Goal: Task Accomplishment & Management: Use online tool/utility

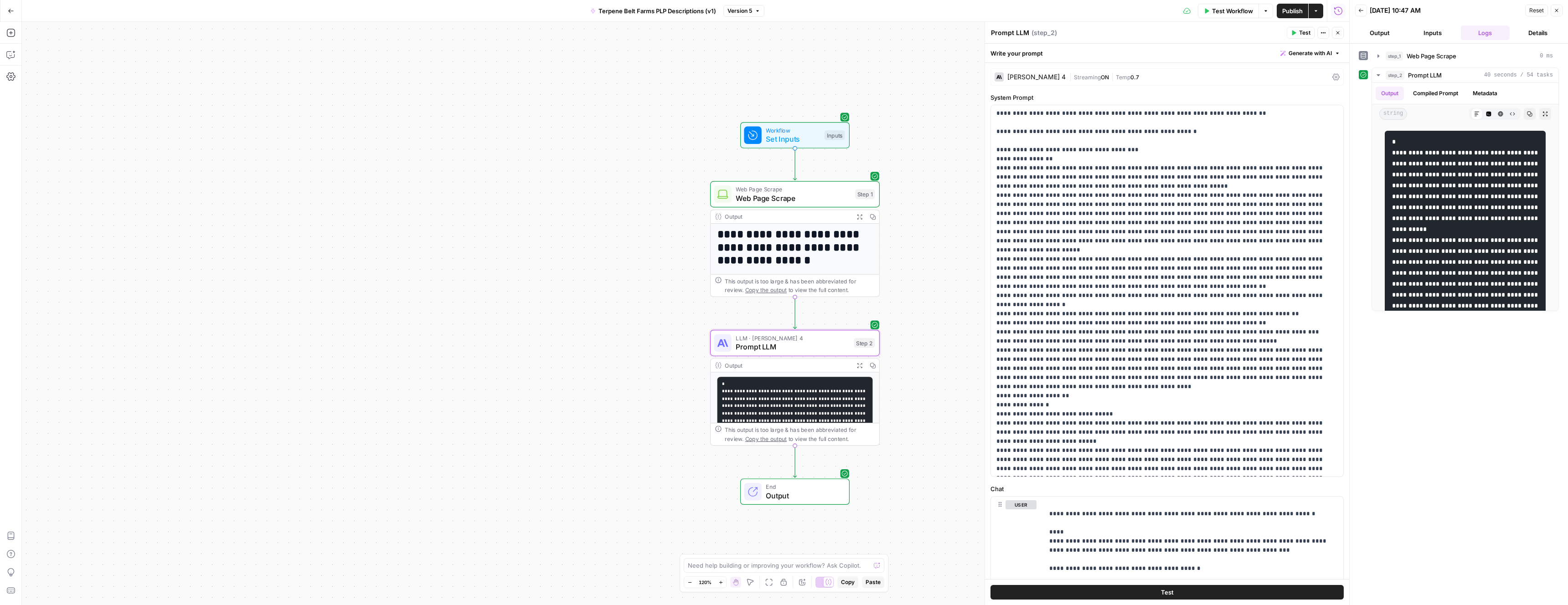
scroll to position [2365, 0]
